Goal: Obtain resource: Download file/media

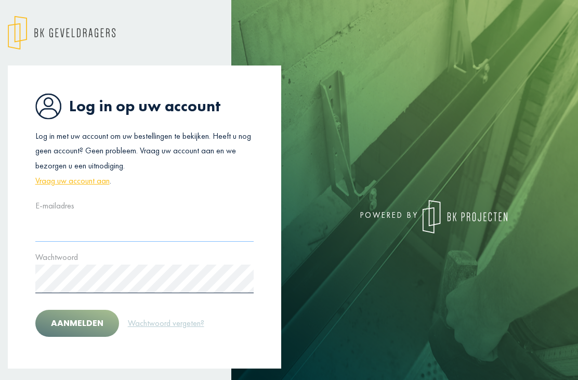
click at [183, 220] on input "text" at bounding box center [144, 227] width 219 height 29
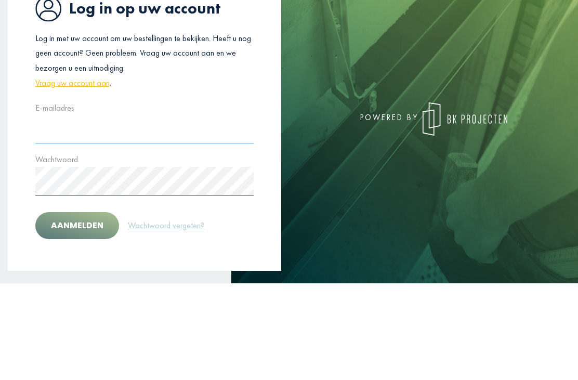
type input "**********"
click at [76, 309] on button "Aanmelden" at bounding box center [77, 322] width 84 height 27
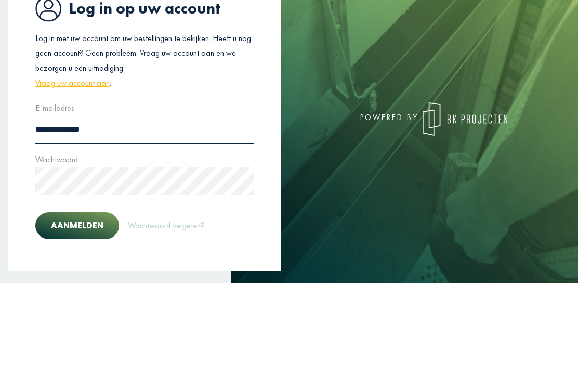
scroll to position [38, 0]
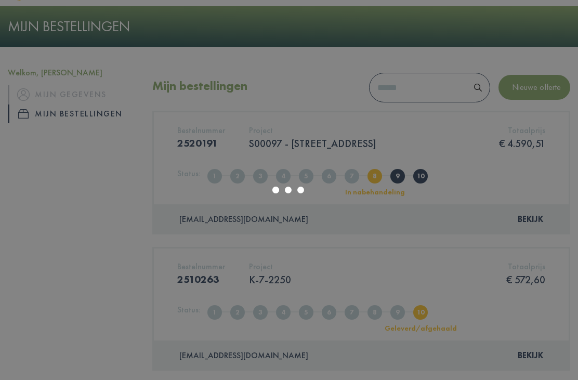
scroll to position [34, 0]
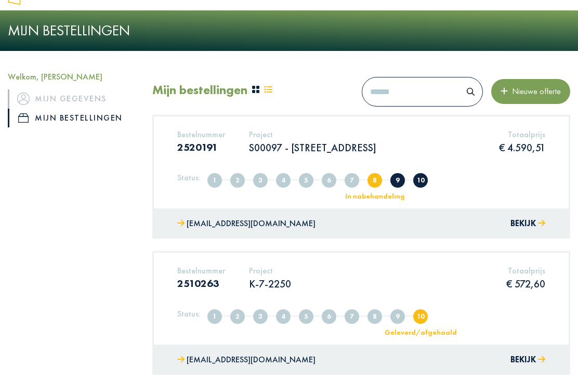
click at [413, 163] on div "Bestelnummer 2520191 Project S00097 - Lindestraat 36, 2400 Mol Totaalprijs € 4.…" at bounding box center [361, 161] width 415 height 91
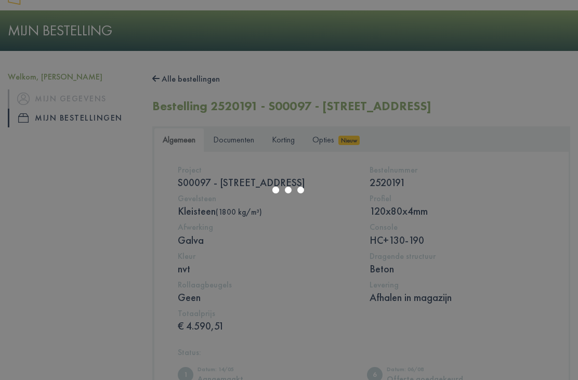
click at [242, 134] on div at bounding box center [289, 190] width 578 height 380
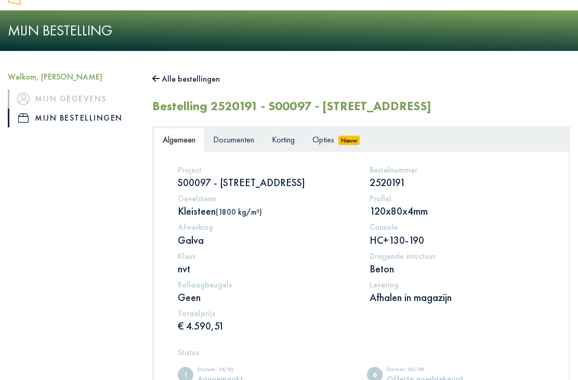
click at [240, 139] on span "Documenten" at bounding box center [233, 139] width 41 height 11
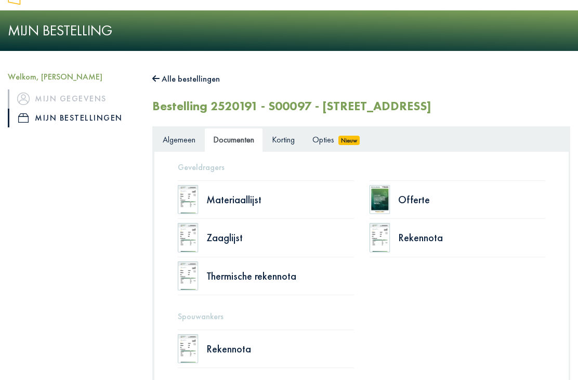
click at [228, 239] on div "Zaaglijst" at bounding box center [280, 237] width 148 height 10
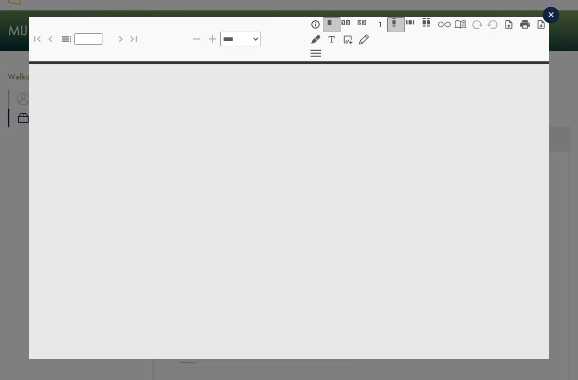
select select "******"
type input "*"
select select "****"
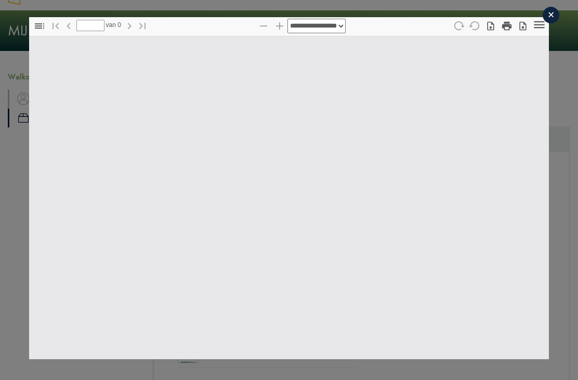
click at [551, 20] on div "×" at bounding box center [550, 15] width 17 height 17
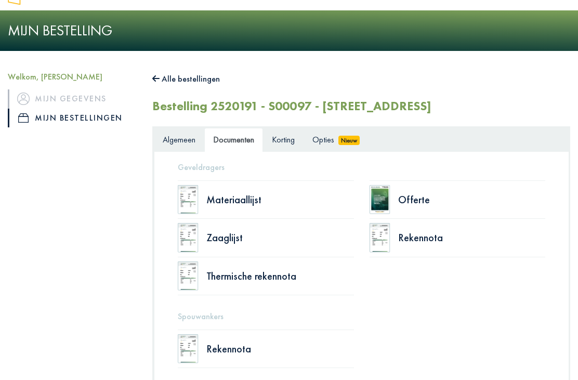
click at [414, 202] on div "Offerte" at bounding box center [472, 199] width 148 height 10
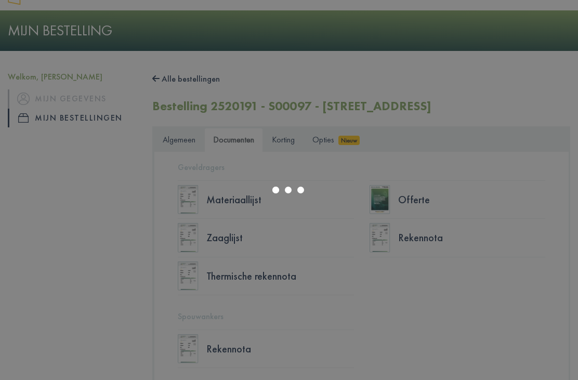
click at [404, 293] on div at bounding box center [289, 190] width 578 height 380
click at [467, 203] on div at bounding box center [289, 190] width 578 height 380
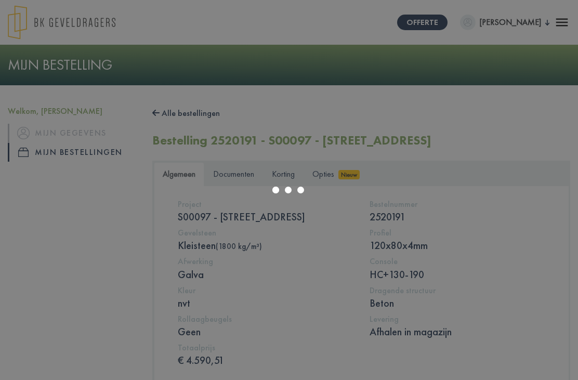
scroll to position [34, 0]
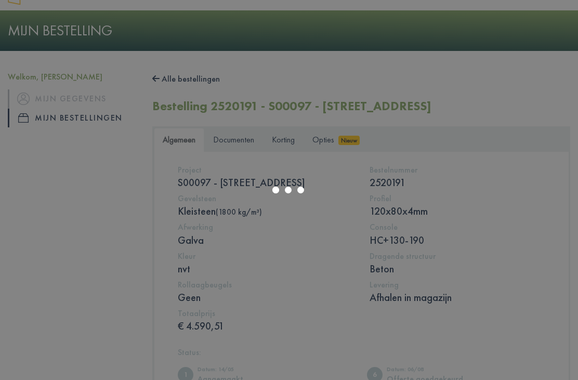
click at [236, 141] on div at bounding box center [289, 190] width 578 height 380
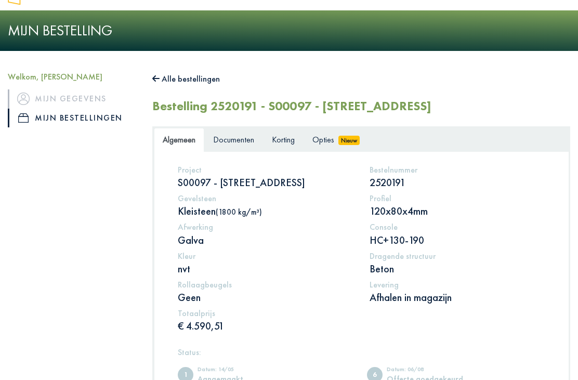
click at [237, 145] on link "Documenten" at bounding box center [233, 140] width 59 height 24
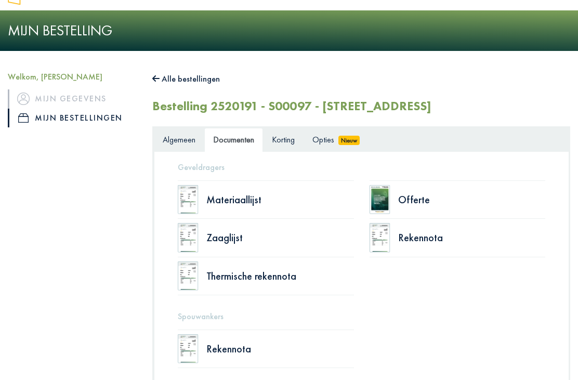
click at [215, 236] on div "Zaaglijst" at bounding box center [280, 237] width 148 height 10
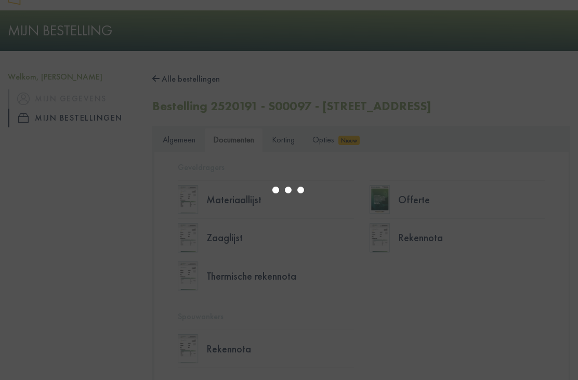
select select "******"
type input "*"
select select "****"
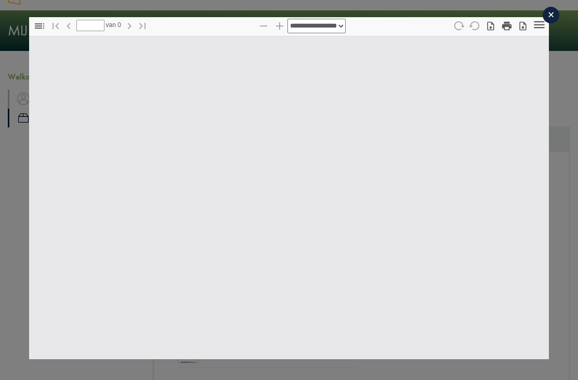
scroll to position [0, 0]
click at [522, 28] on icon "button" at bounding box center [522, 26] width 10 height 10
click at [523, 28] on icon "button" at bounding box center [523, 26] width 7 height 9
click at [492, 25] on icon "button" at bounding box center [490, 26] width 7 height 9
click at [520, 30] on icon "button" at bounding box center [523, 26] width 7 height 9
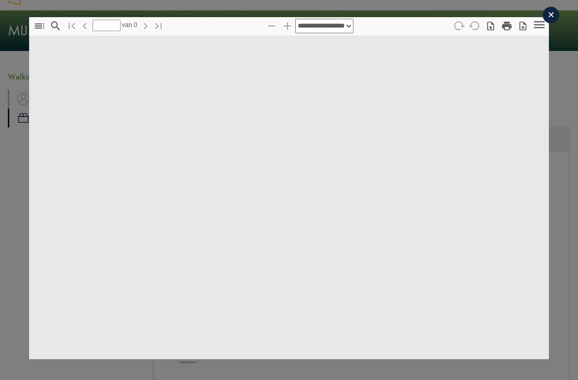
click at [520, 31] on icon "button" at bounding box center [523, 26] width 7 height 9
click at [526, 28] on icon "button" at bounding box center [523, 26] width 7 height 9
click at [525, 31] on icon "button" at bounding box center [522, 26] width 10 height 10
click at [527, 26] on icon "button" at bounding box center [522, 26] width 10 height 10
click at [532, 28] on icon "Tools" at bounding box center [539, 25] width 14 height 14
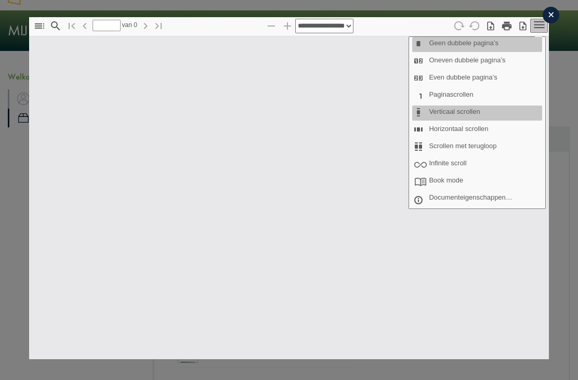
click at [532, 30] on icon "Tools" at bounding box center [539, 25] width 14 height 14
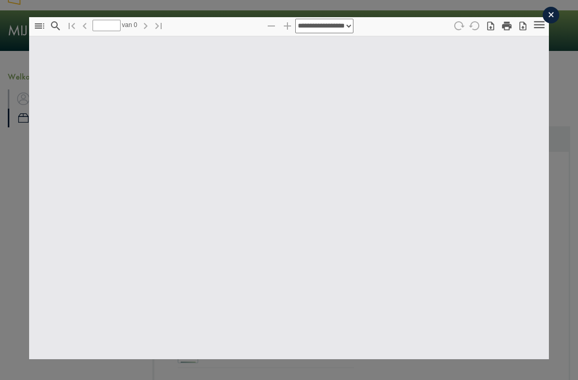
click at [521, 27] on icon "button" at bounding box center [522, 26] width 10 height 10
click at [502, 31] on icon "button" at bounding box center [506, 25] width 11 height 11
click at [510, 29] on icon "button" at bounding box center [506, 26] width 9 height 9
click at [524, 30] on icon "button" at bounding box center [522, 26] width 10 height 10
click at [522, 31] on icon "button" at bounding box center [522, 26] width 10 height 10
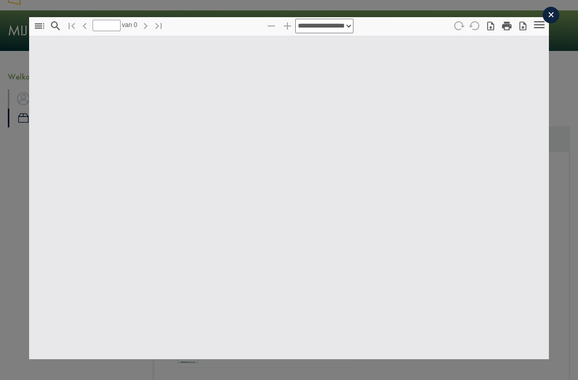
click at [549, 14] on div "×" at bounding box center [550, 15] width 17 height 17
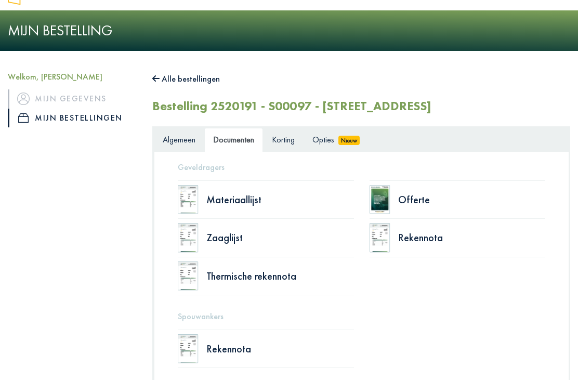
click at [232, 238] on div "Zaaglijst" at bounding box center [280, 237] width 148 height 10
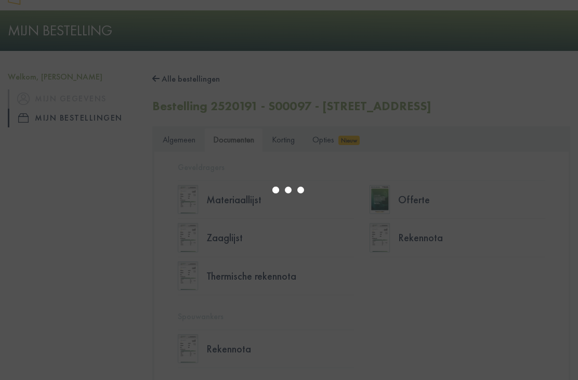
select select "******"
type input "*"
select select "****"
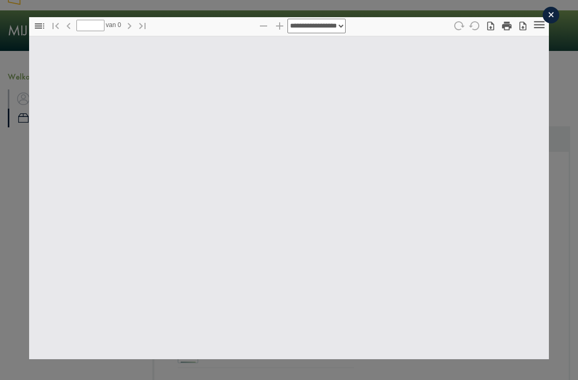
click at [523, 26] on icon "button" at bounding box center [522, 26] width 10 height 10
click at [522, 31] on icon "button" at bounding box center [523, 26] width 7 height 9
click at [523, 31] on icon "button" at bounding box center [522, 26] width 10 height 10
click at [522, 25] on icon "button" at bounding box center [522, 26] width 10 height 10
click at [519, 28] on icon "button" at bounding box center [522, 26] width 10 height 10
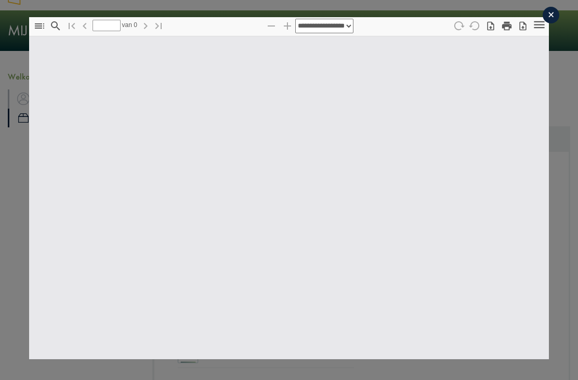
click at [523, 28] on icon "button" at bounding box center [523, 26] width 7 height 9
click at [523, 31] on icon "button" at bounding box center [523, 26] width 7 height 9
click at [549, 20] on div "×" at bounding box center [550, 15] width 17 height 17
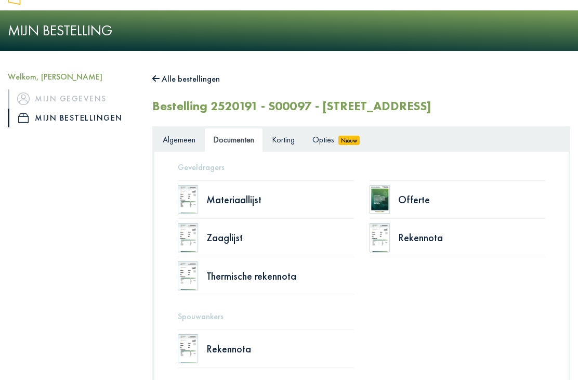
click at [330, 135] on span "Opties" at bounding box center [323, 139] width 22 height 11
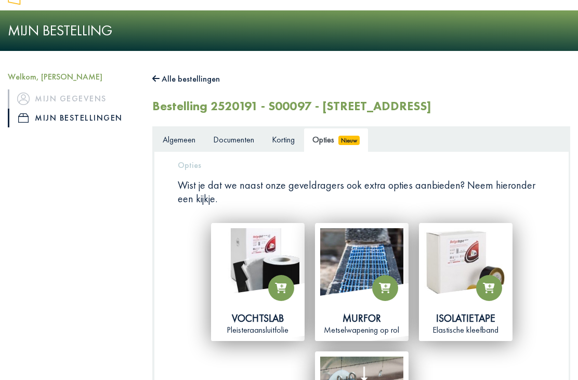
click at [188, 160] on h5 "Opties" at bounding box center [361, 165] width 367 height 10
click at [170, 144] on link "Algemeen" at bounding box center [179, 140] width 50 height 24
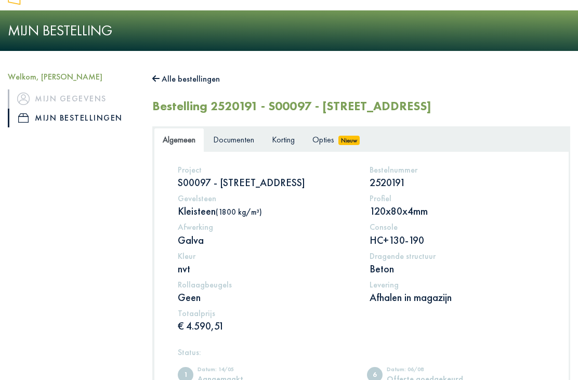
click at [263, 147] on link "Documenten" at bounding box center [233, 140] width 59 height 24
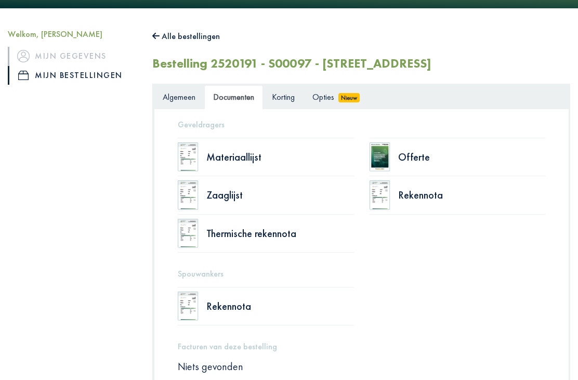
scroll to position [77, 0]
click at [210, 196] on div "Zaaglijst" at bounding box center [280, 195] width 148 height 10
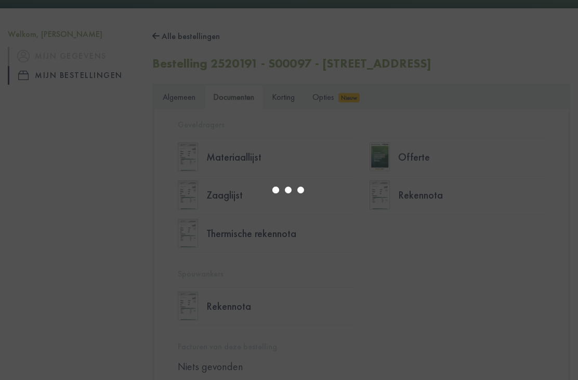
select select "******"
type input "*"
select select "****"
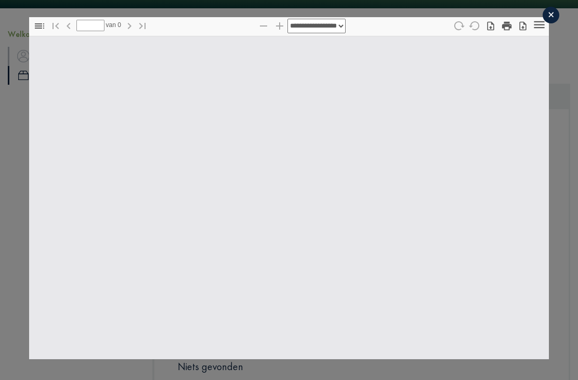
click at [521, 29] on icon "button" at bounding box center [522, 26] width 10 height 10
click at [551, 21] on div "×" at bounding box center [550, 15] width 17 height 17
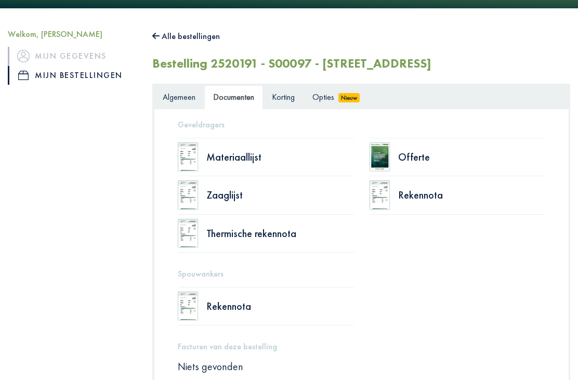
click at [228, 198] on div "Zaaglijst" at bounding box center [280, 195] width 148 height 10
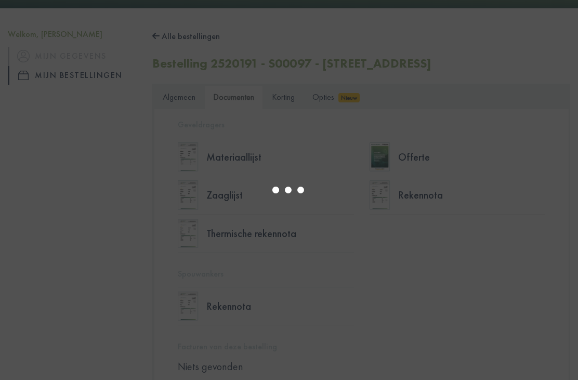
select select "******"
type input "*"
select select "****"
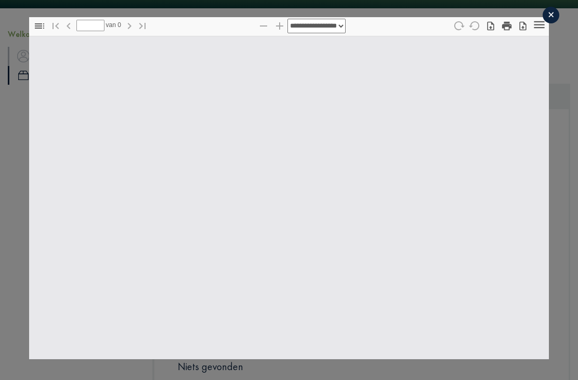
click at [518, 33] on button "button" at bounding box center [523, 26] width 18 height 15
click at [523, 28] on icon "button" at bounding box center [523, 26] width 7 height 9
click at [521, 23] on icon "button" at bounding box center [523, 26] width 7 height 9
click at [545, 19] on div "×" at bounding box center [550, 15] width 17 height 17
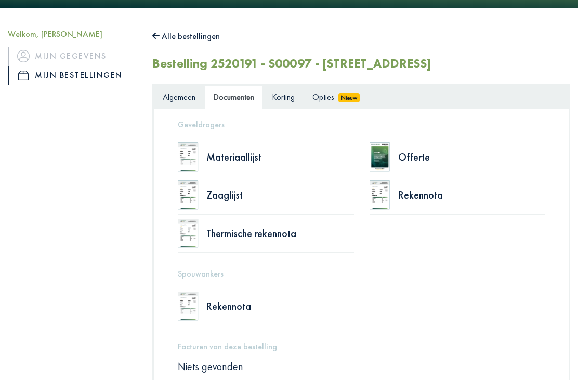
scroll to position [94, 0]
